Goal: Information Seeking & Learning: Compare options

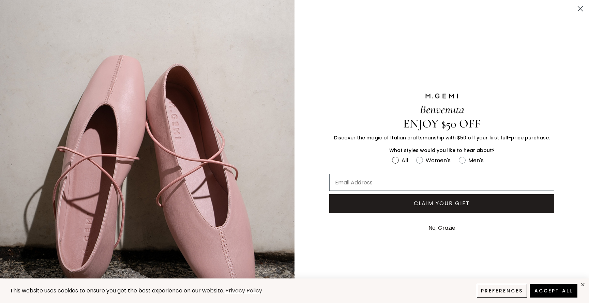
click at [399, 166] on label "All" at bounding box center [404, 161] width 24 height 11
click at [392, 156] on input "All" at bounding box center [392, 155] width 0 height 0
radio input "true"
click at [581, 9] on circle "Close dialog" at bounding box center [580, 8] width 11 height 11
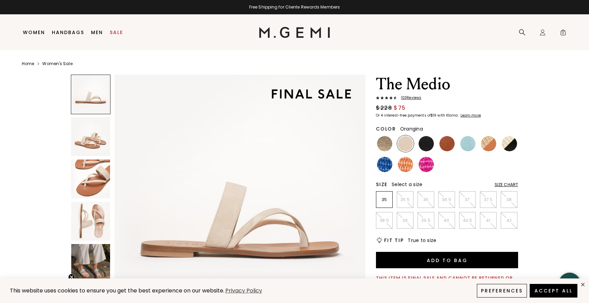
click at [410, 163] on img at bounding box center [405, 164] width 15 height 15
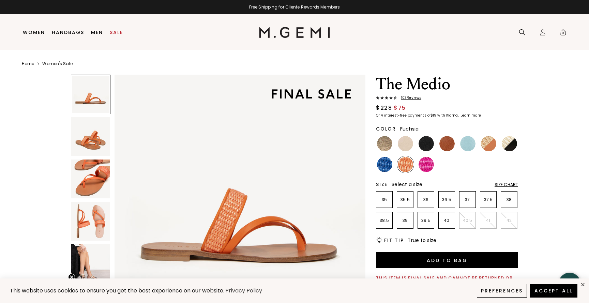
click at [424, 165] on img at bounding box center [426, 164] width 15 height 15
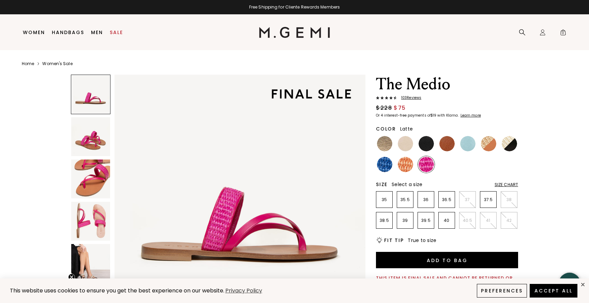
click at [402, 150] on img at bounding box center [405, 143] width 15 height 15
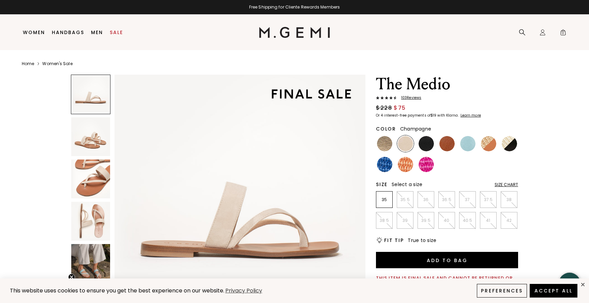
click at [383, 144] on img at bounding box center [384, 143] width 15 height 15
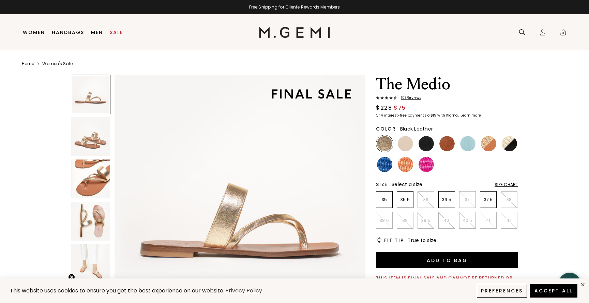
click at [425, 143] on img at bounding box center [426, 143] width 15 height 15
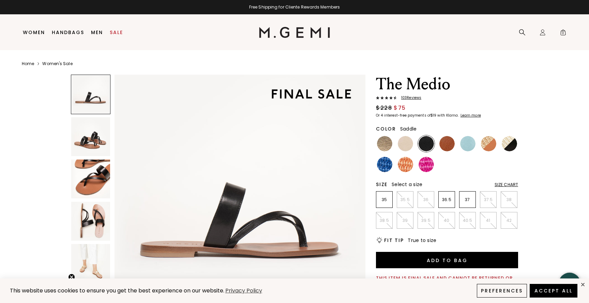
click at [453, 144] on img at bounding box center [446, 143] width 15 height 15
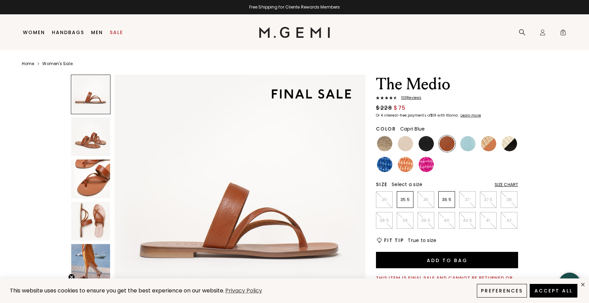
click at [475, 144] on img at bounding box center [467, 143] width 15 height 15
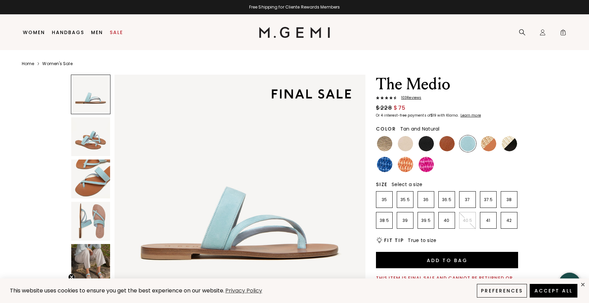
click at [490, 145] on img at bounding box center [488, 143] width 15 height 15
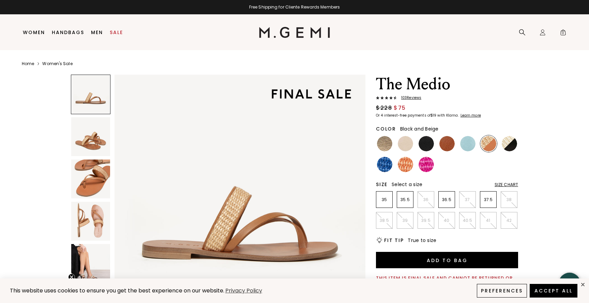
click at [506, 147] on img at bounding box center [509, 143] width 15 height 15
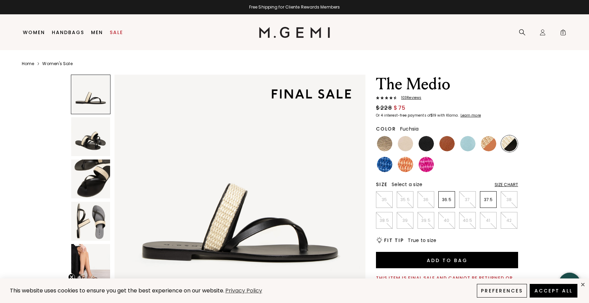
click at [422, 168] on img at bounding box center [426, 164] width 15 height 15
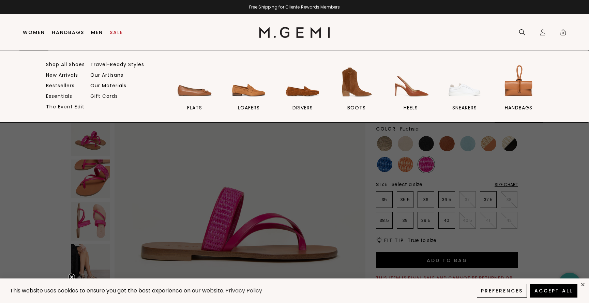
click at [514, 108] on span "handbags" at bounding box center [519, 108] width 28 height 6
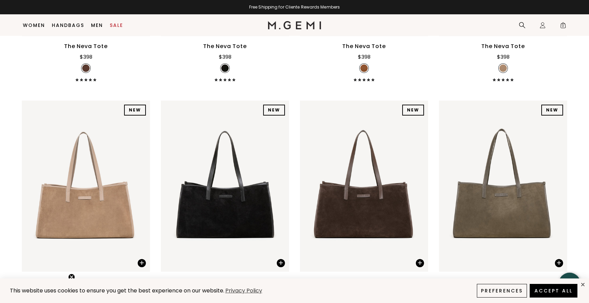
scroll to position [302, 0]
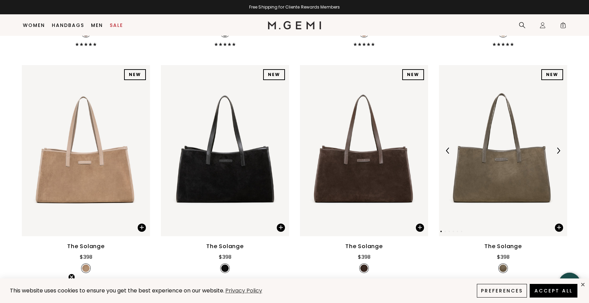
click at [557, 150] on img at bounding box center [558, 151] width 6 height 6
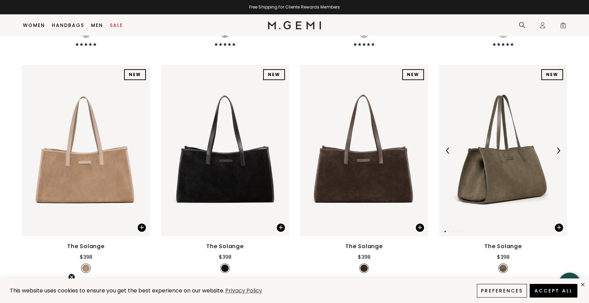
click at [557, 150] on img at bounding box center [558, 151] width 6 height 6
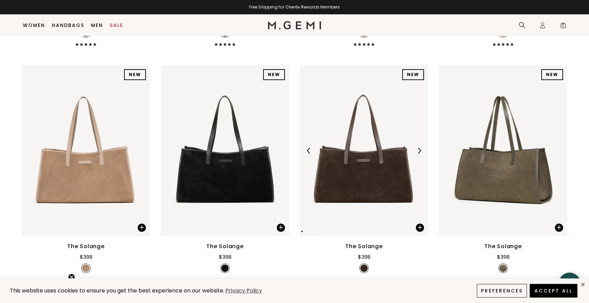
click at [420, 150] on img at bounding box center [419, 151] width 6 height 6
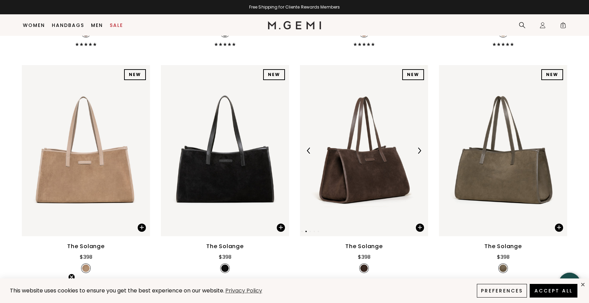
click at [420, 150] on img at bounding box center [419, 151] width 6 height 6
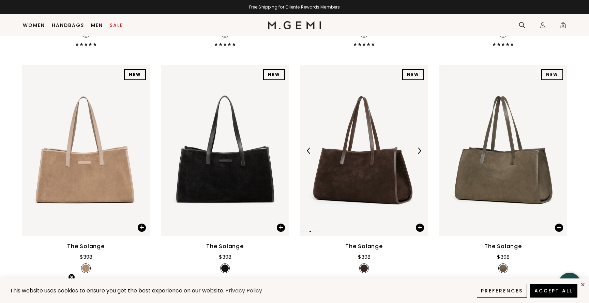
click at [420, 150] on img at bounding box center [419, 151] width 6 height 6
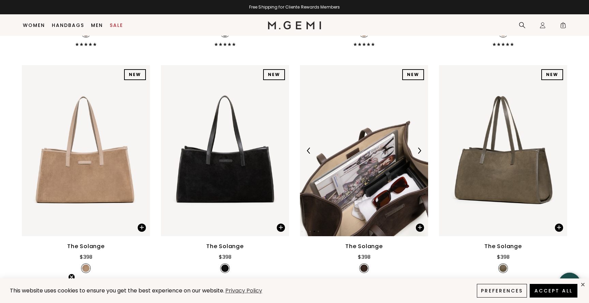
click at [420, 150] on img at bounding box center [419, 151] width 6 height 6
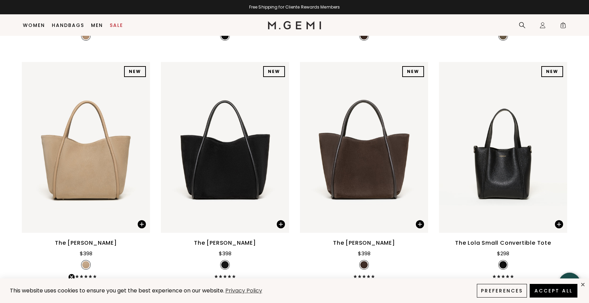
scroll to position [564, 0]
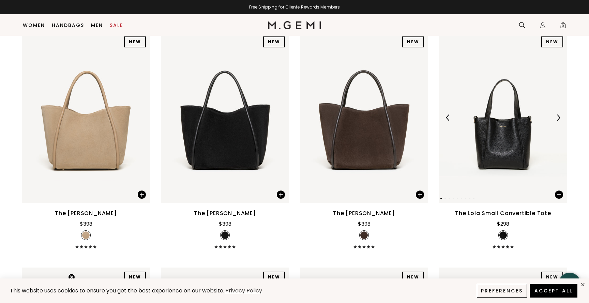
click at [558, 116] on img at bounding box center [558, 118] width 6 height 6
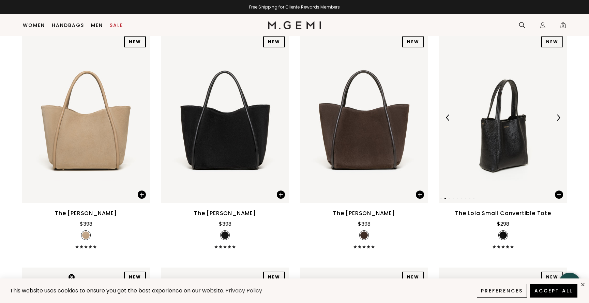
click at [558, 116] on img at bounding box center [558, 118] width 6 height 6
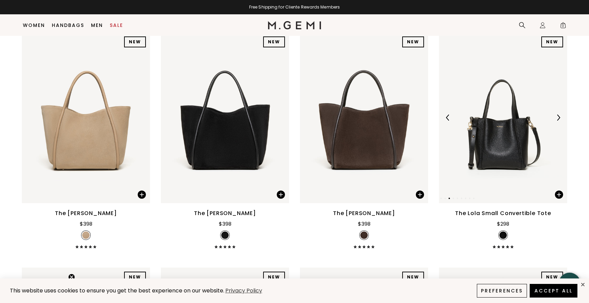
click at [558, 116] on img at bounding box center [558, 118] width 6 height 6
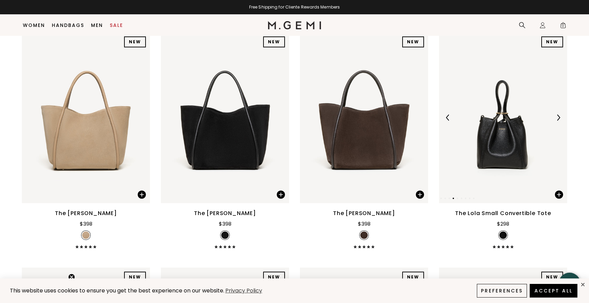
click at [558, 116] on div "Close dialog Still Looking? Unlock $50 Off Enjoy a gift from us on your first f…" at bounding box center [294, 151] width 589 height 303
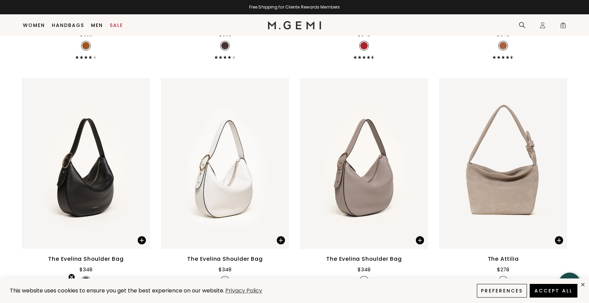
scroll to position [1547, 0]
